Goal: Information Seeking & Learning: Learn about a topic

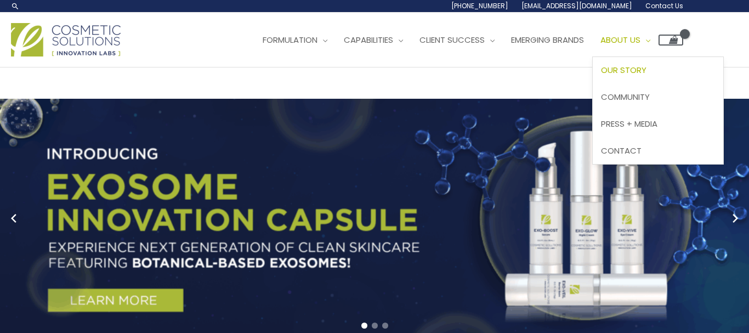
click at [601, 76] on span "Our Story" at bounding box center [623, 70] width 45 height 12
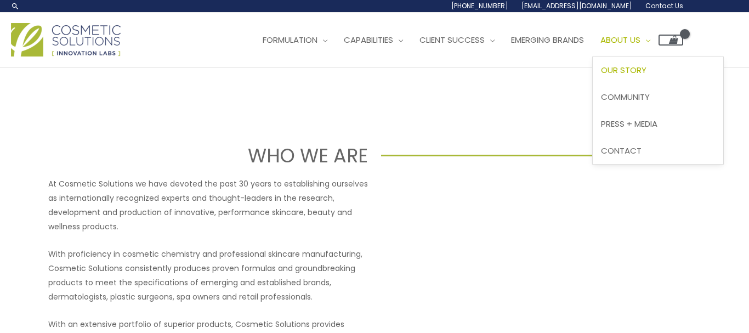
click at [601, 76] on span "Our Story" at bounding box center [623, 70] width 45 height 12
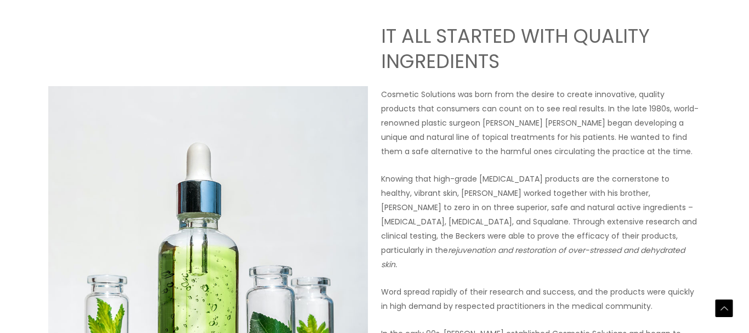
scroll to position [447, 0]
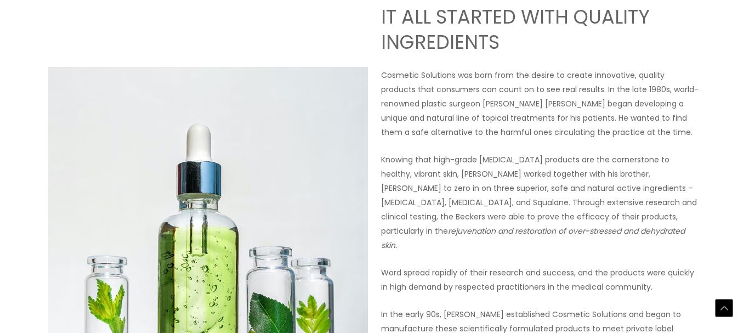
drag, startPoint x: 300, startPoint y: 140, endPoint x: 343, endPoint y: 143, distance: 42.8
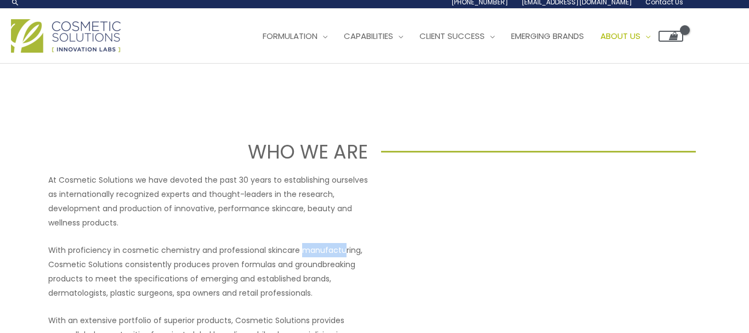
scroll to position [0, 0]
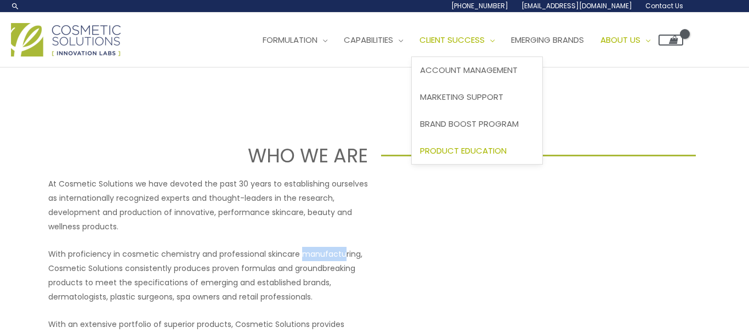
click at [420, 156] on span "Product Education" at bounding box center [463, 151] width 87 height 12
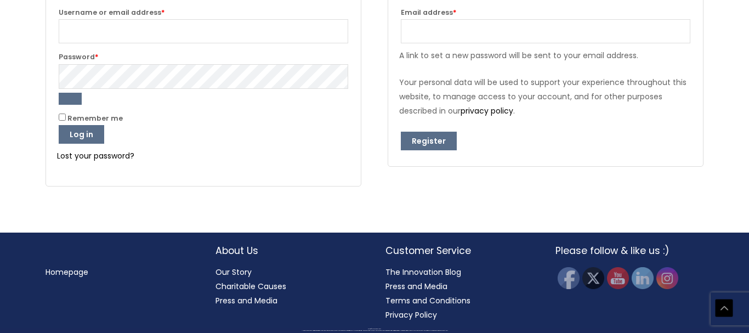
scroll to position [1717, 0]
